Goal: Information Seeking & Learning: Learn about a topic

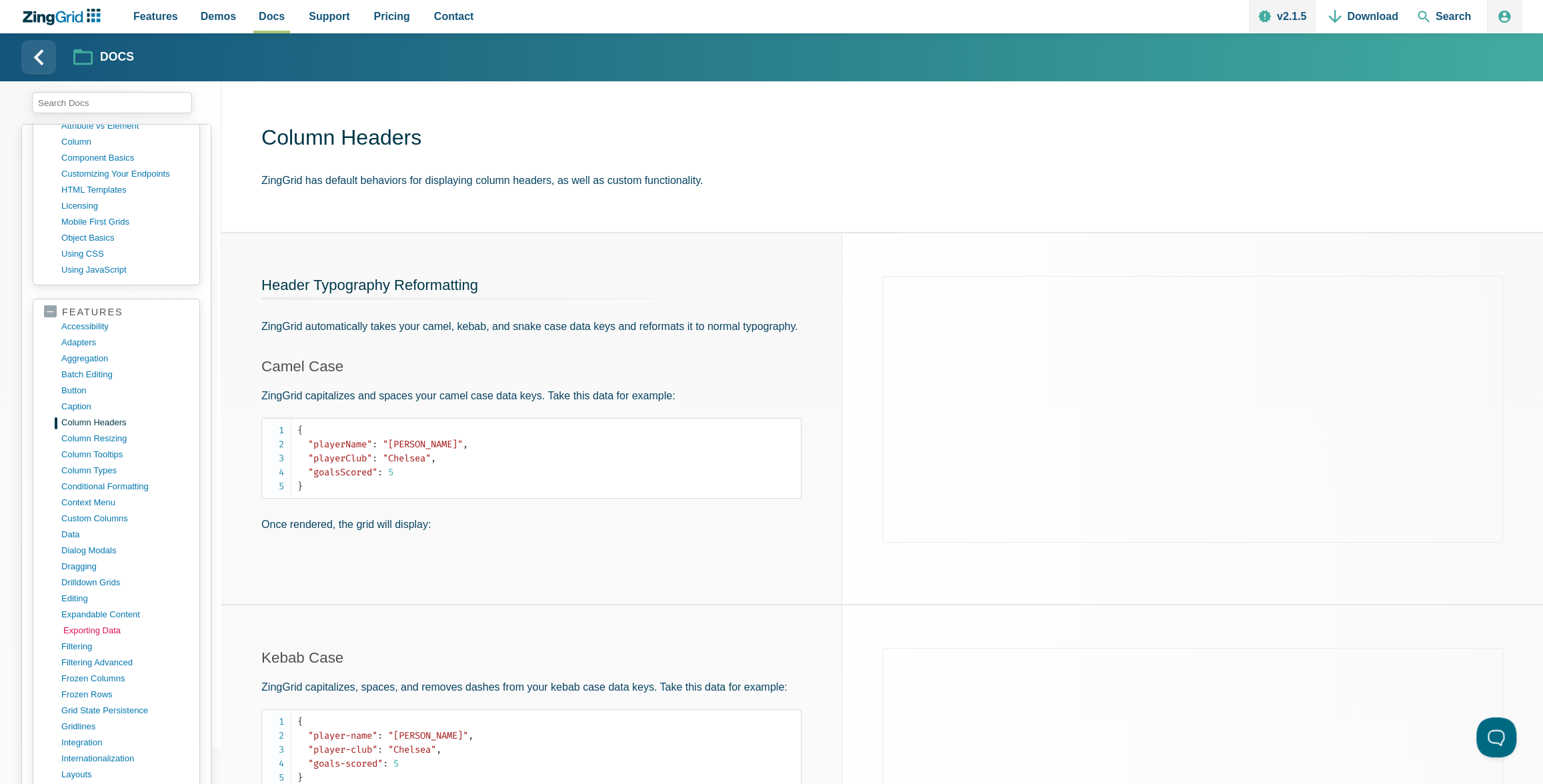
scroll to position [587, 0]
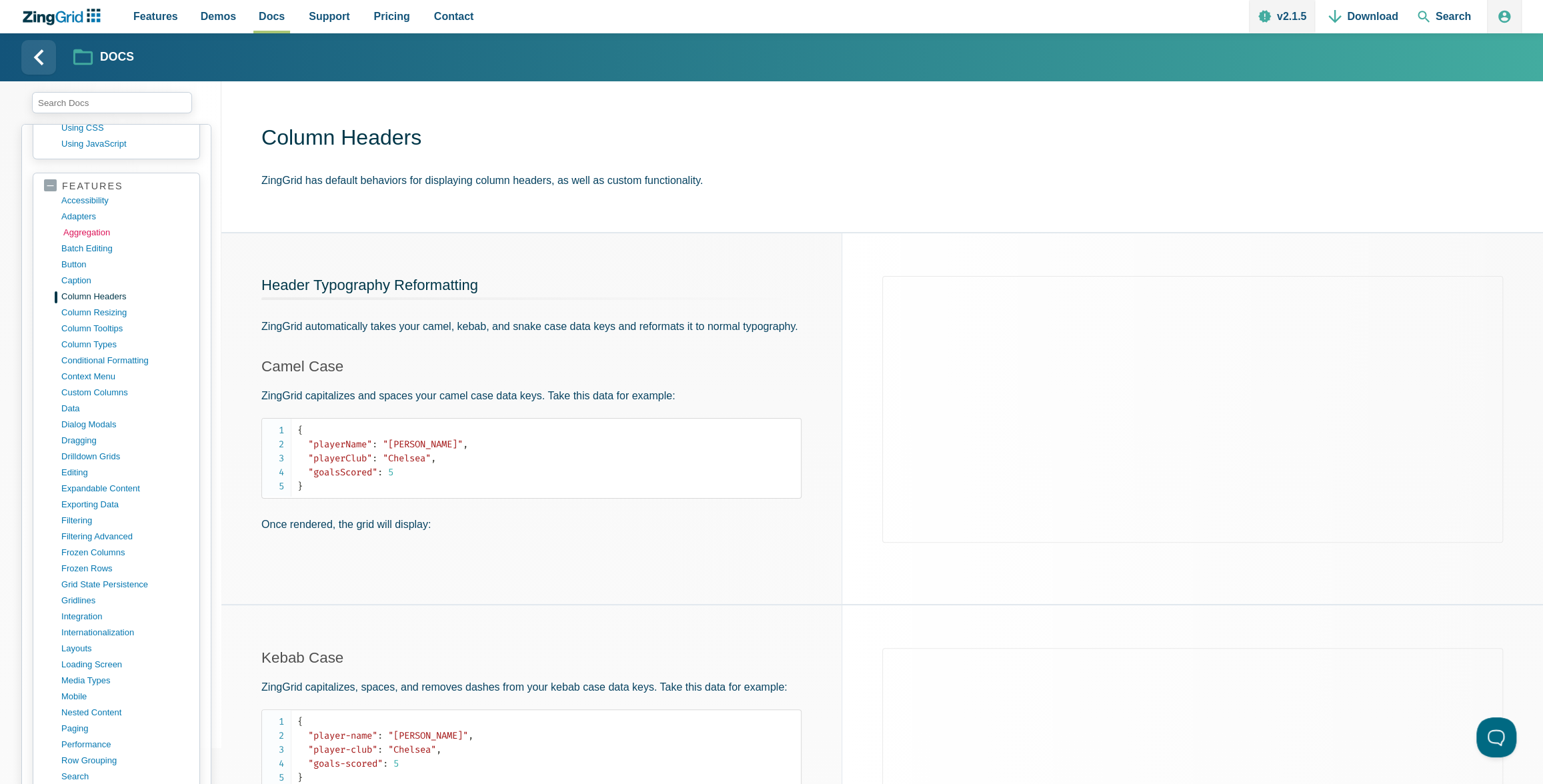
click at [95, 225] on link "aggregation" at bounding box center [127, 233] width 127 height 16
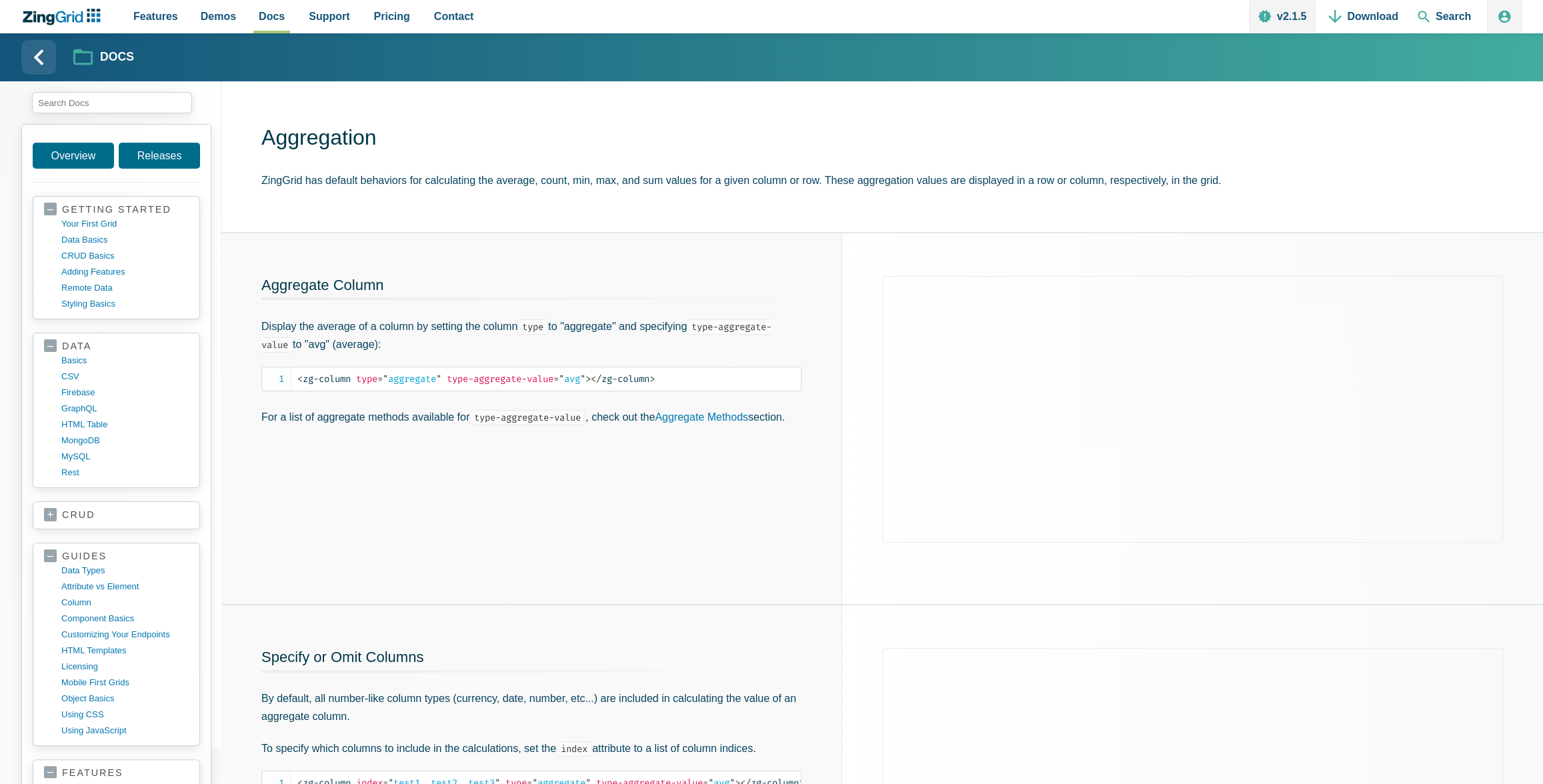
scroll to position [580, 0]
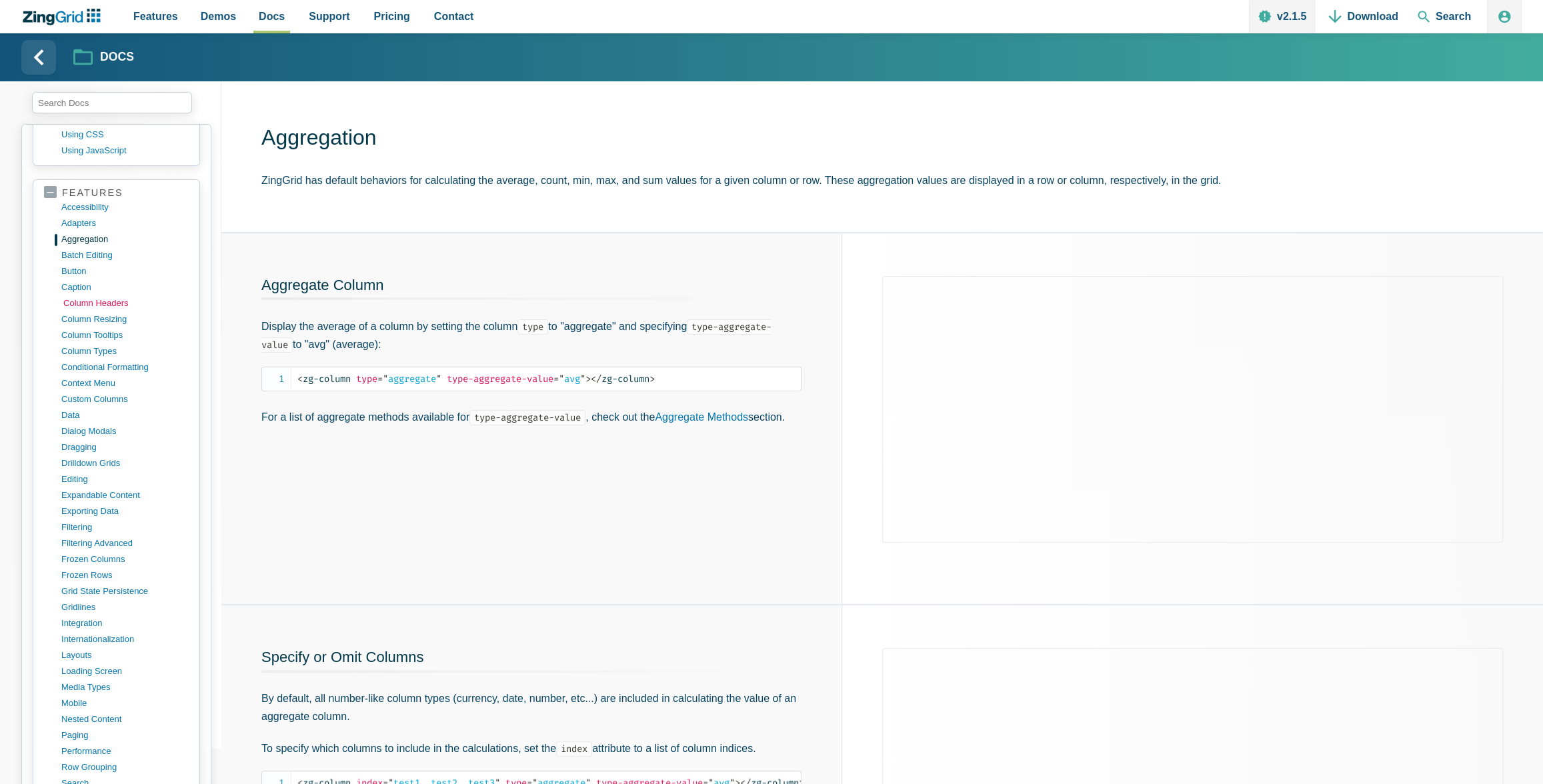
click at [98, 295] on link "column headers" at bounding box center [127, 303] width 127 height 16
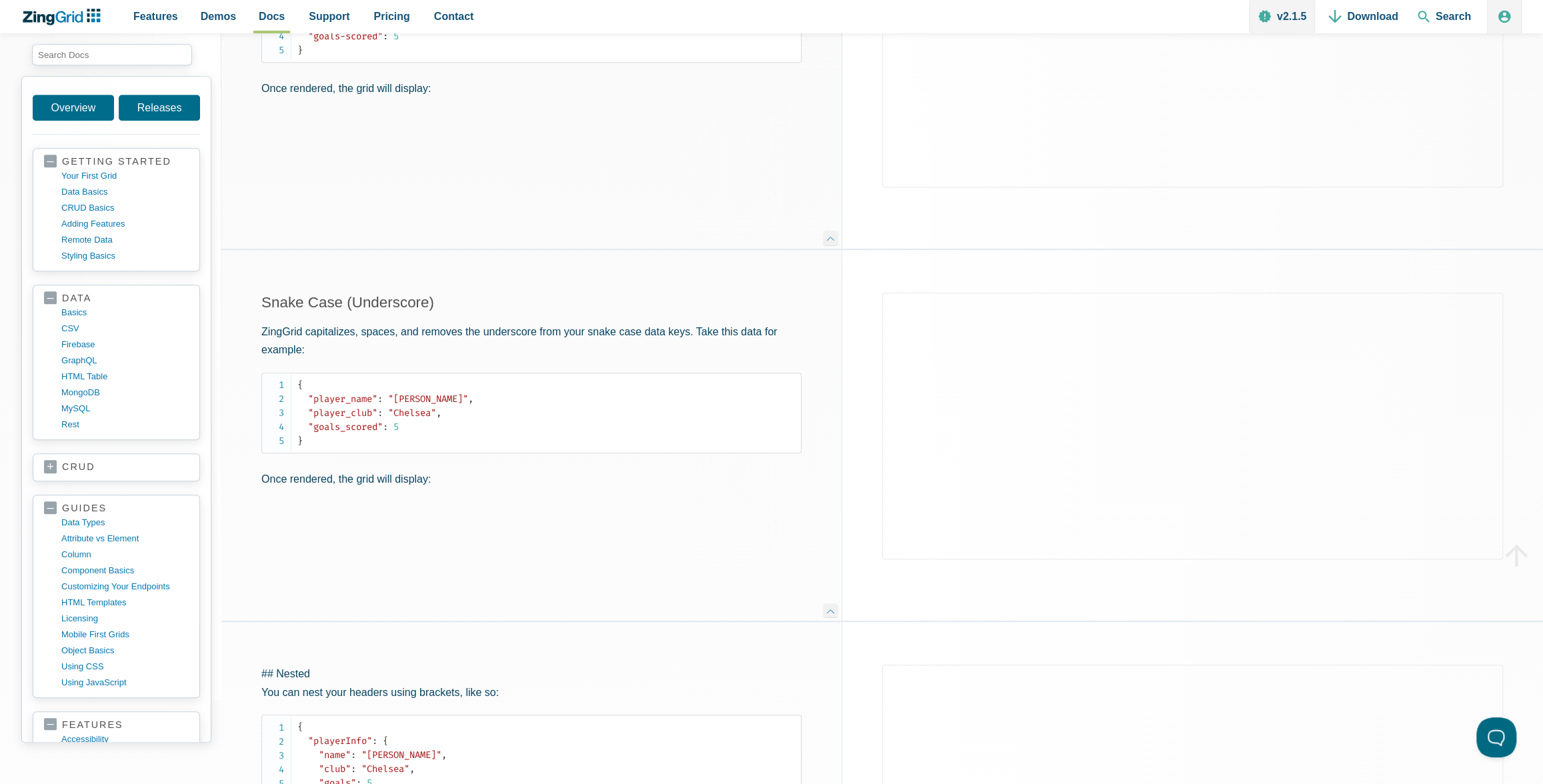
scroll to position [1141, 0]
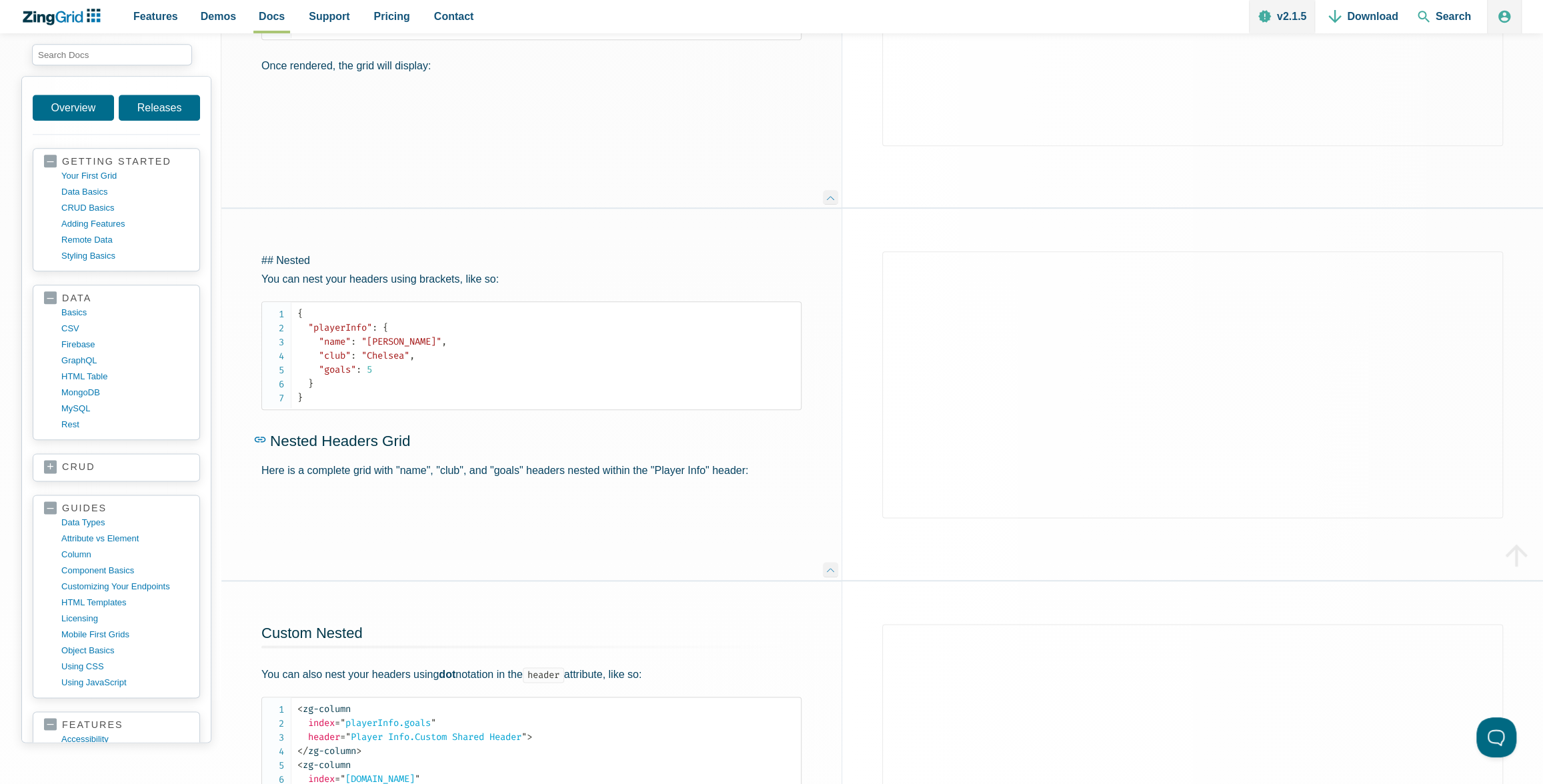
click at [381, 438] on span "Nested Headers Grid" at bounding box center [339, 441] width 140 height 17
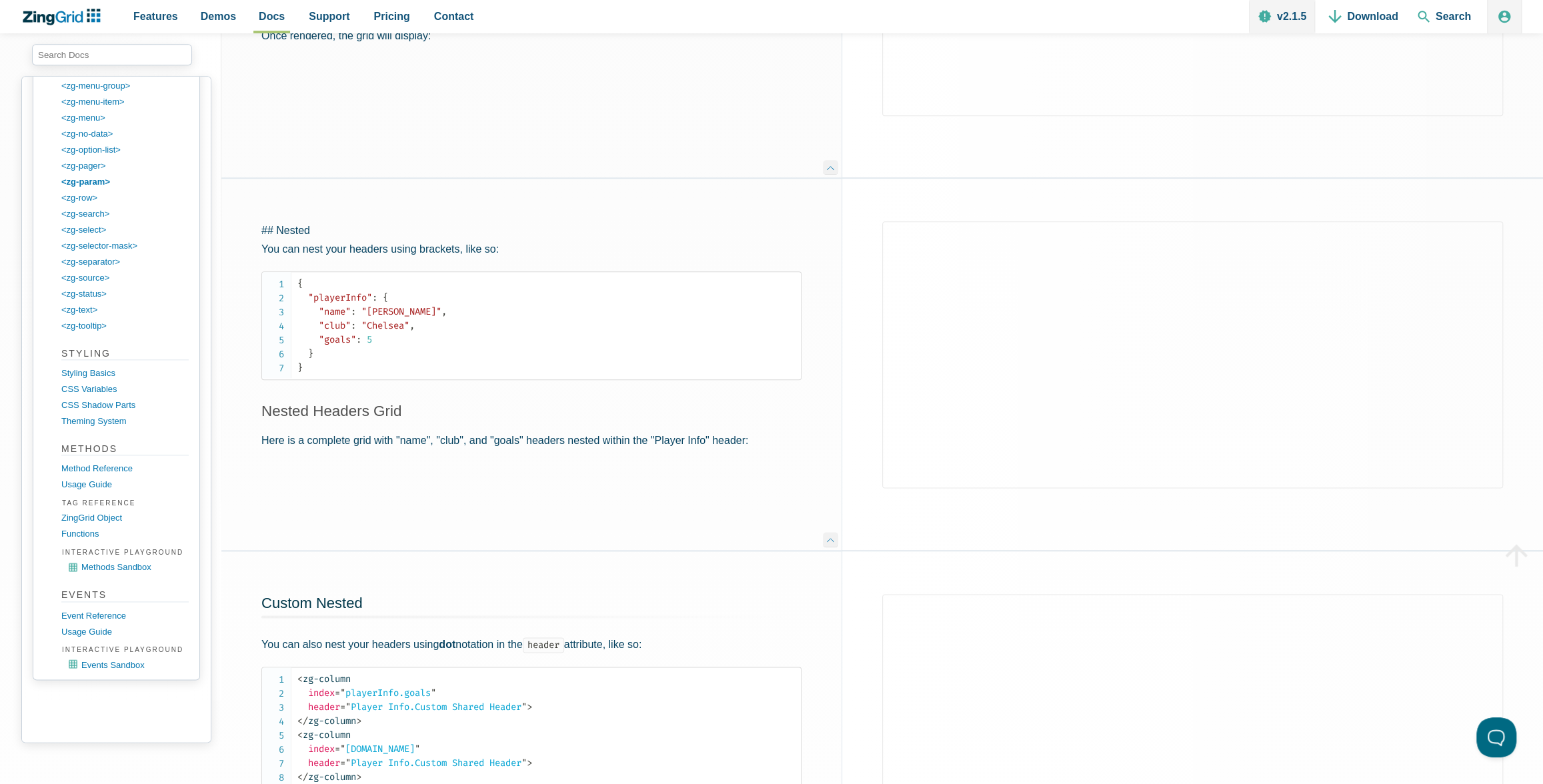
scroll to position [2081, 0]
click at [93, 381] on link "CSS Variables" at bounding box center [127, 389] width 127 height 16
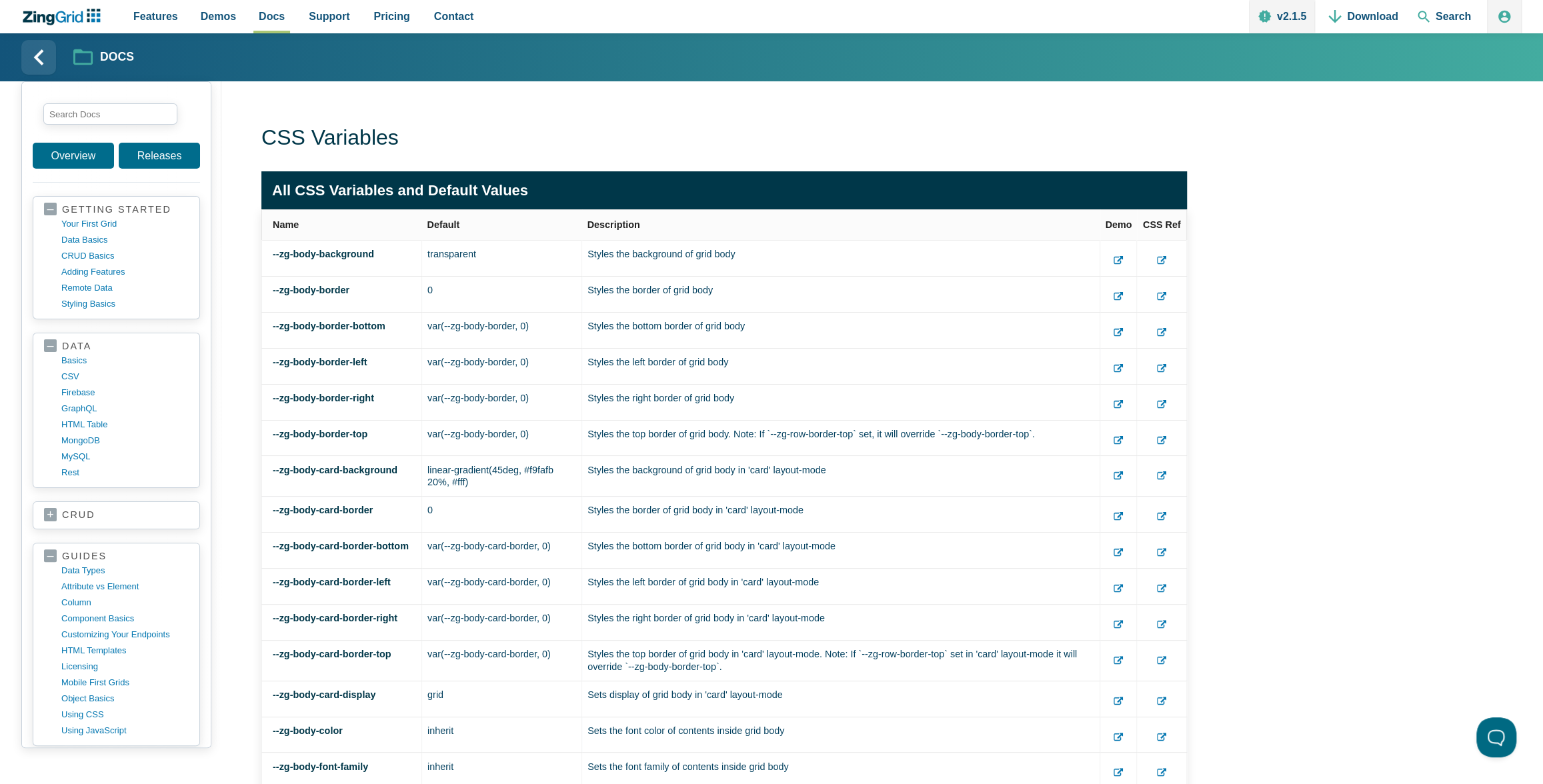
click at [1123, 258] on icon "App Content" at bounding box center [1118, 261] width 9 height 9
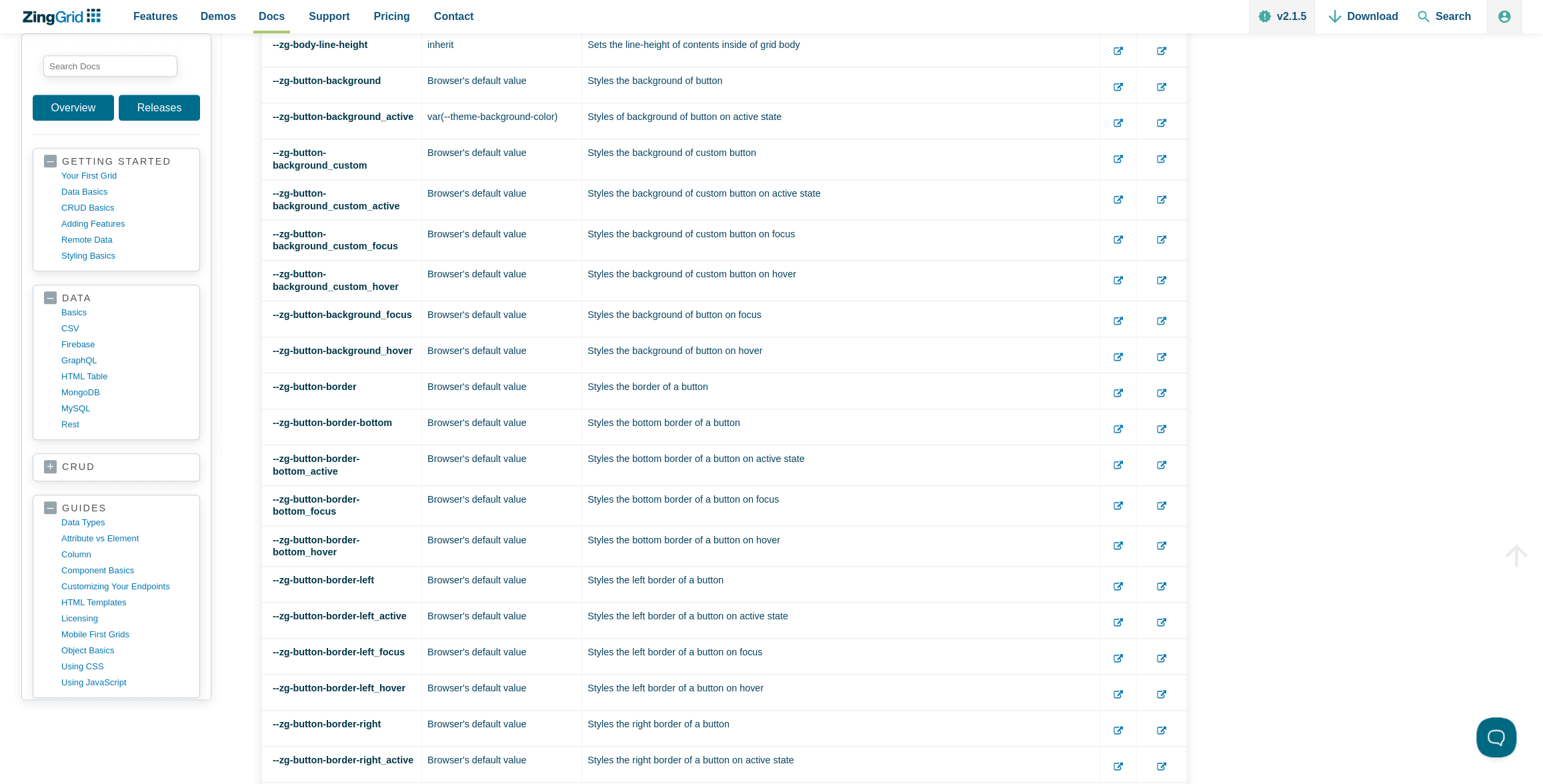
scroll to position [14832, 0]
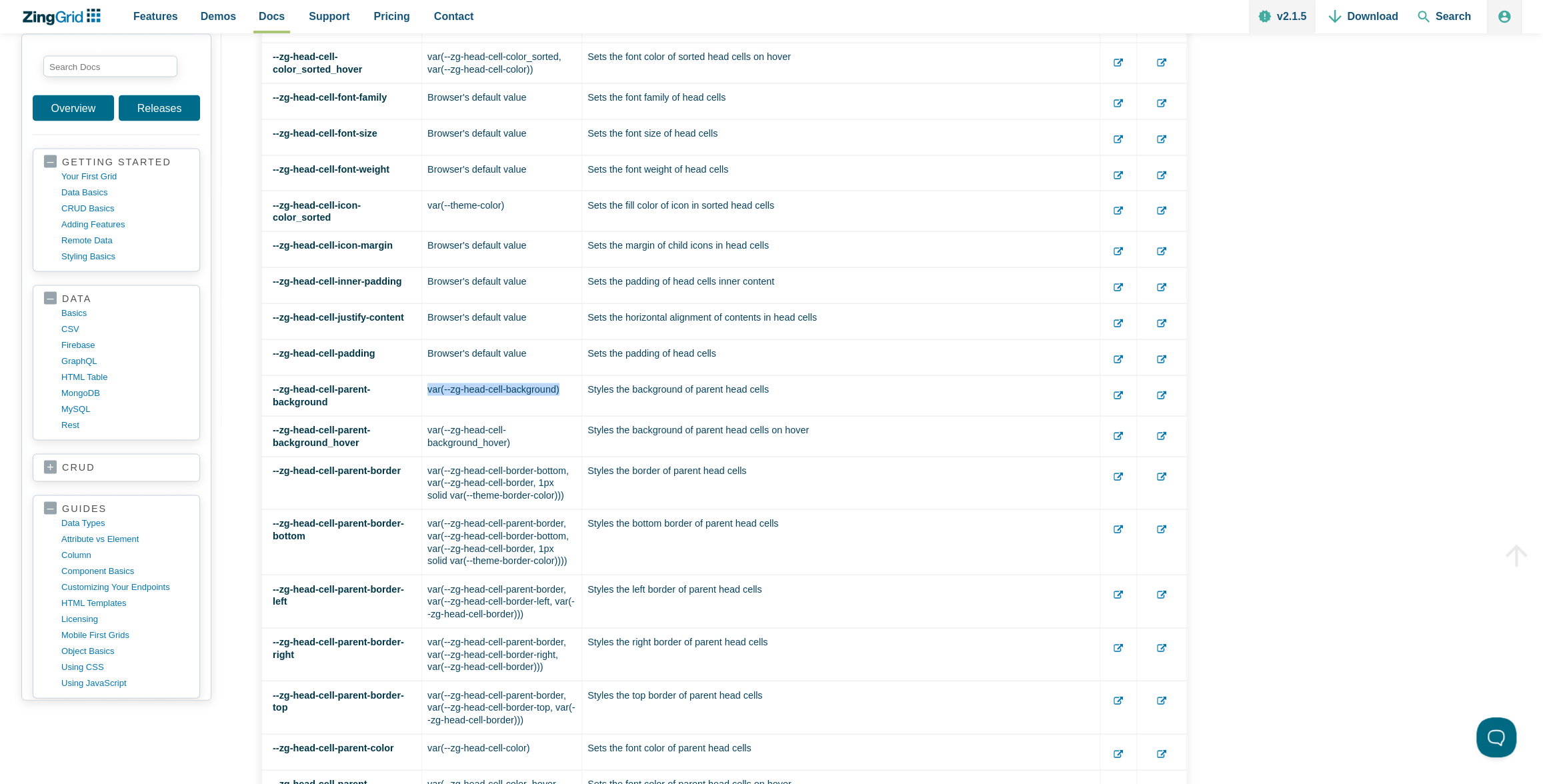
click at [442, 391] on td "var(--zg-head-cell-background)" at bounding box center [501, 395] width 160 height 41
drag, startPoint x: 427, startPoint y: 386, endPoint x: 573, endPoint y: 386, distance: 146.0
click at [573, 386] on td "var(--zg-head-cell-background)" at bounding box center [501, 395] width 160 height 41
click at [564, 386] on td "var(--zg-head-cell-background)" at bounding box center [501, 395] width 160 height 41
copy td "var(--zg-head-cell-background)"
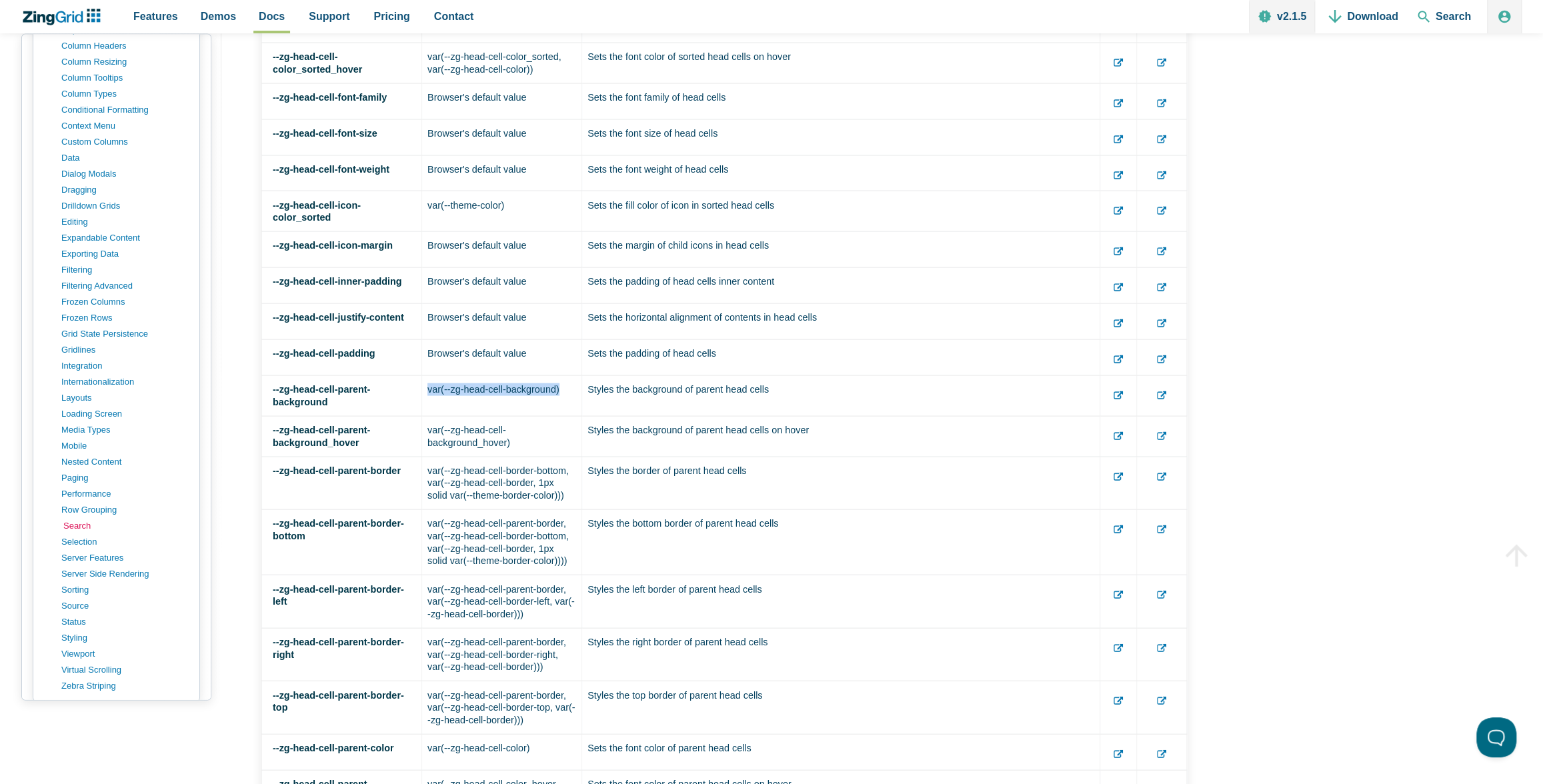
scroll to position [791, 0]
click at [74, 581] on link "sorting" at bounding box center [127, 589] width 127 height 16
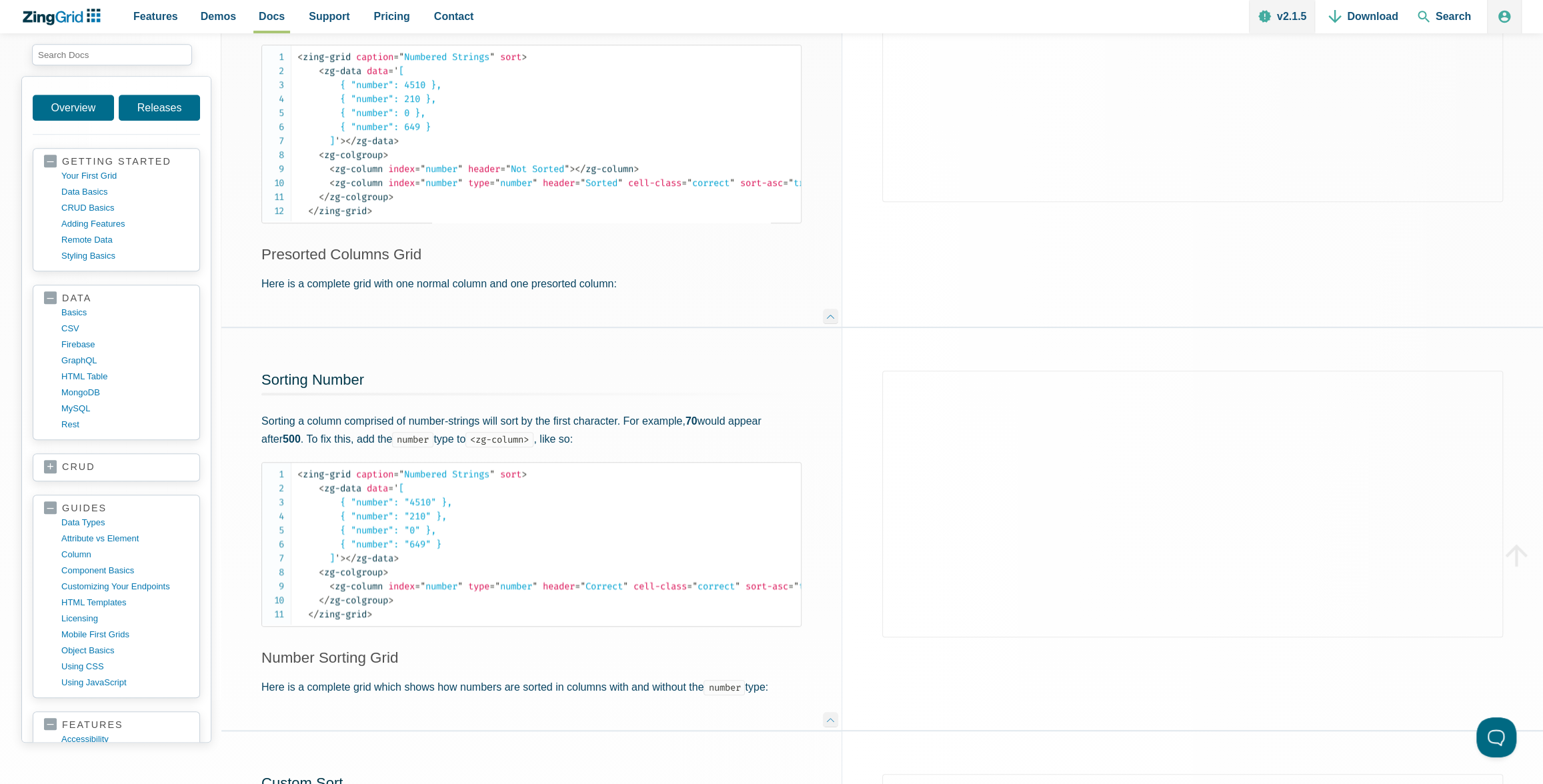
scroll to position [707, 0]
